Goal: Information Seeking & Learning: Learn about a topic

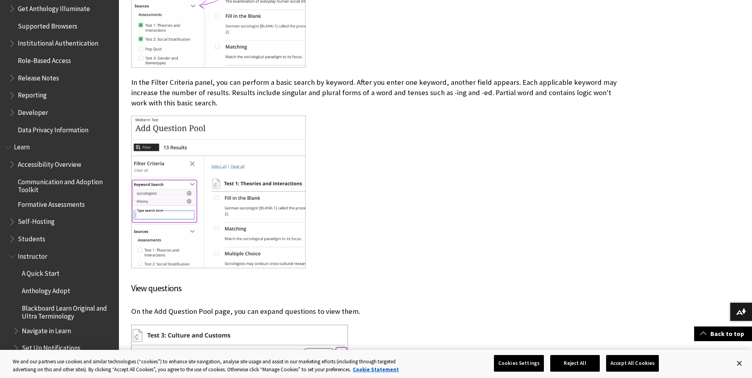
scroll to position [518, 0]
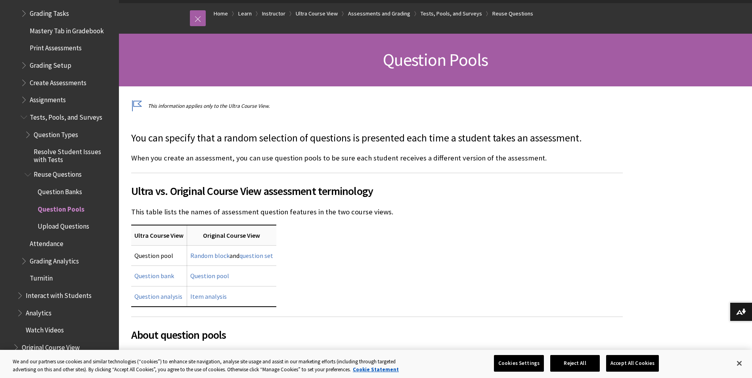
scroll to position [1153, 0]
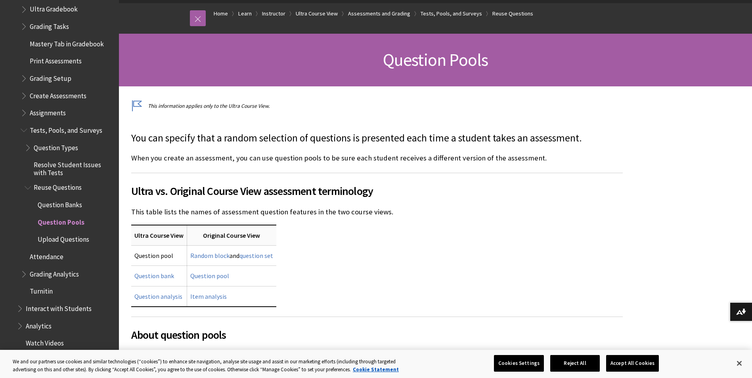
click at [92, 124] on span "Tests, Pools, and Surveys" at bounding box center [66, 129] width 73 height 11
click at [92, 124] on span "Tests, Pools, and Surveys" at bounding box center [69, 129] width 78 height 11
